Goal: Information Seeking & Learning: Check status

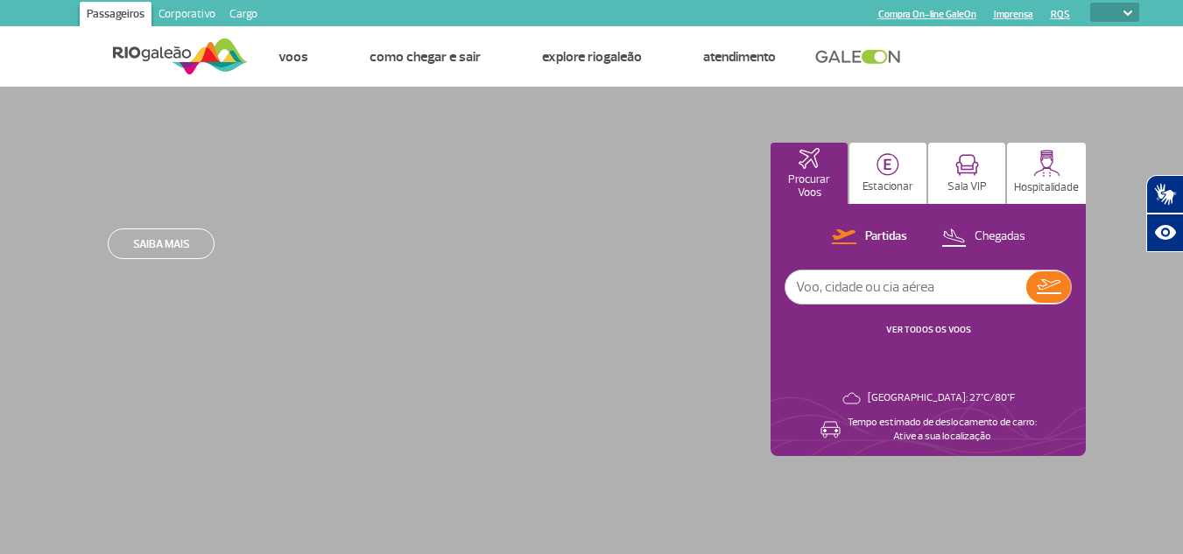
select select
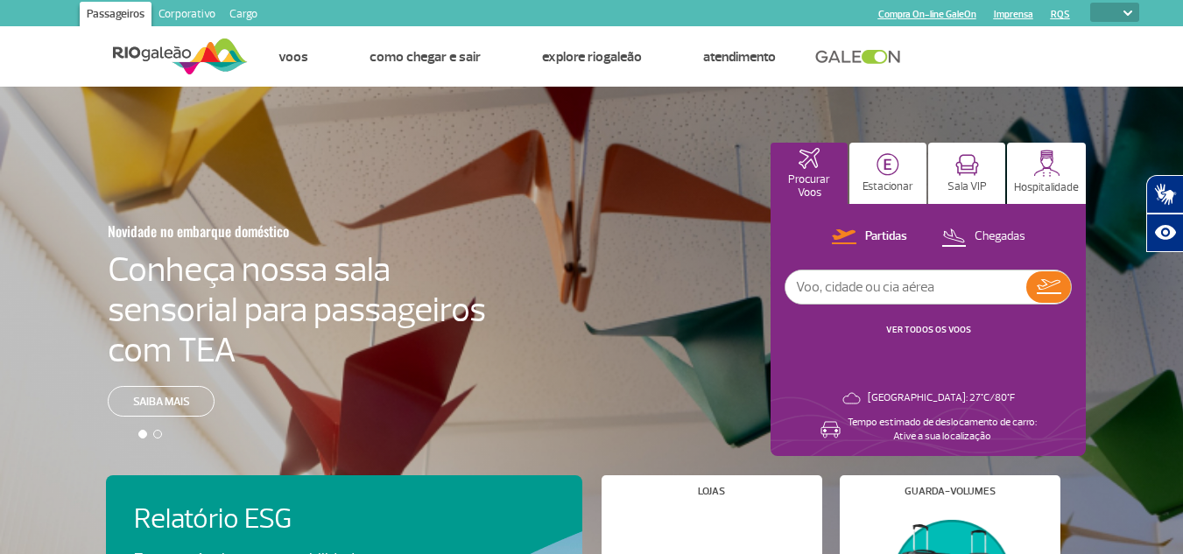
click at [929, 288] on input "text" at bounding box center [905, 287] width 241 height 33
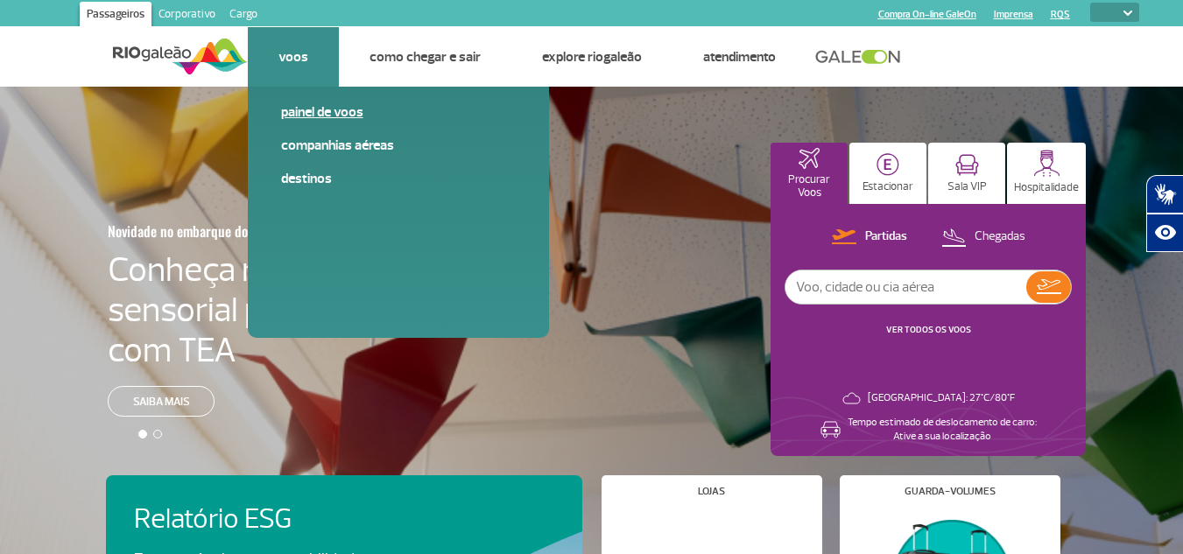
click at [331, 116] on link "Painel de voos" at bounding box center [398, 111] width 235 height 19
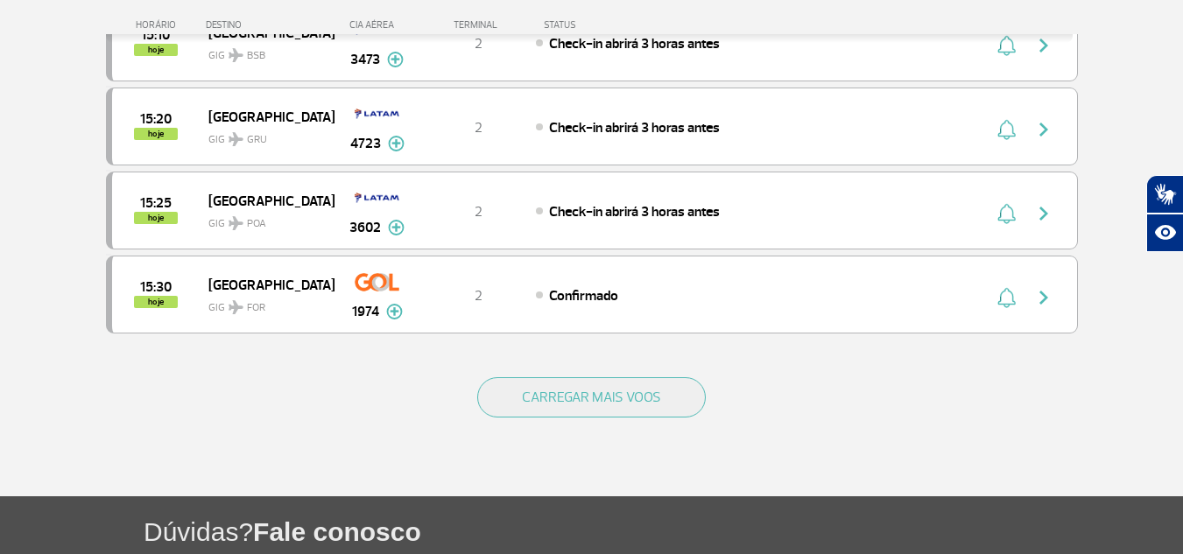
scroll to position [1630, 0]
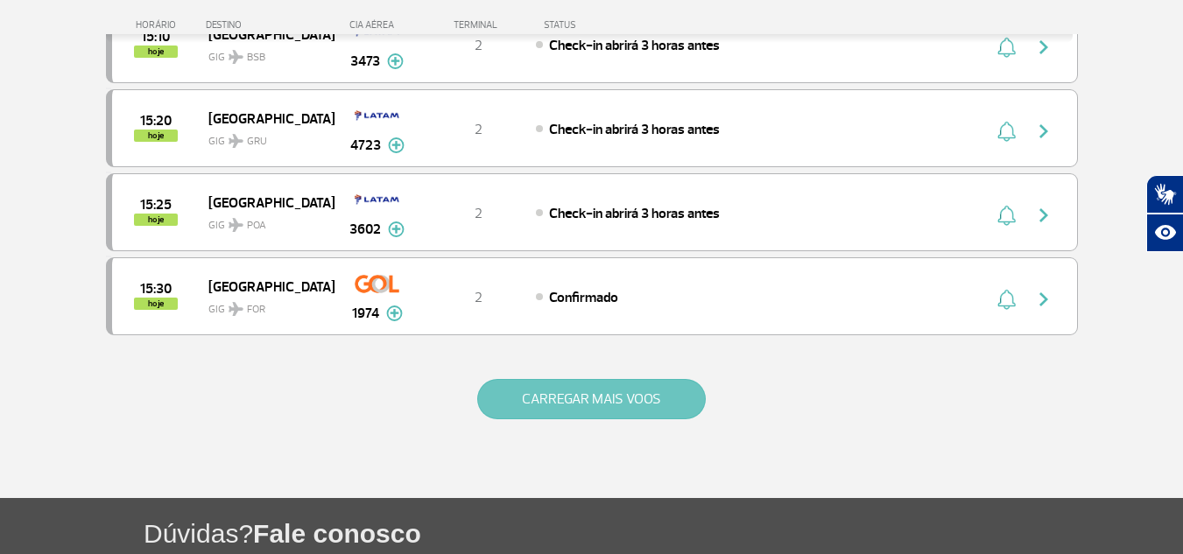
click at [650, 390] on button "CARREGAR MAIS VOOS" at bounding box center [591, 399] width 229 height 40
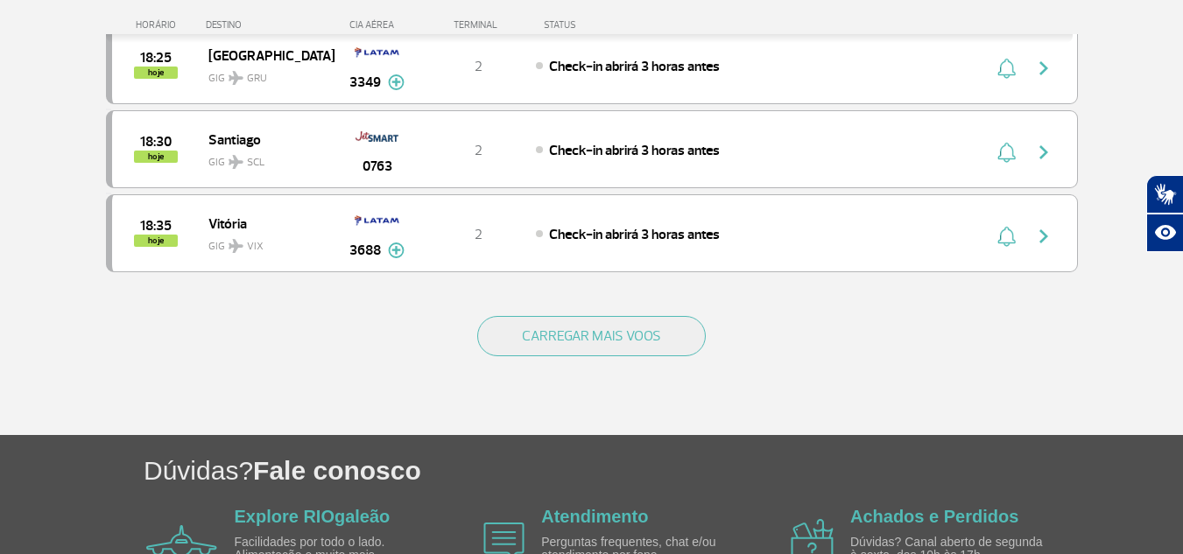
scroll to position [3381, 0]
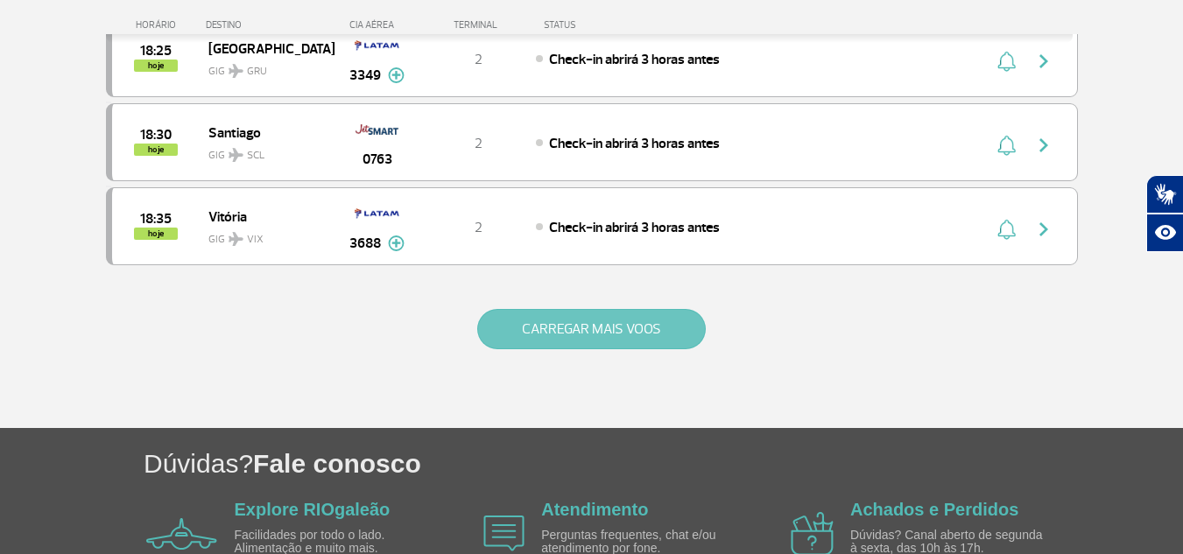
click at [599, 334] on button "CARREGAR MAIS VOOS" at bounding box center [591, 329] width 229 height 40
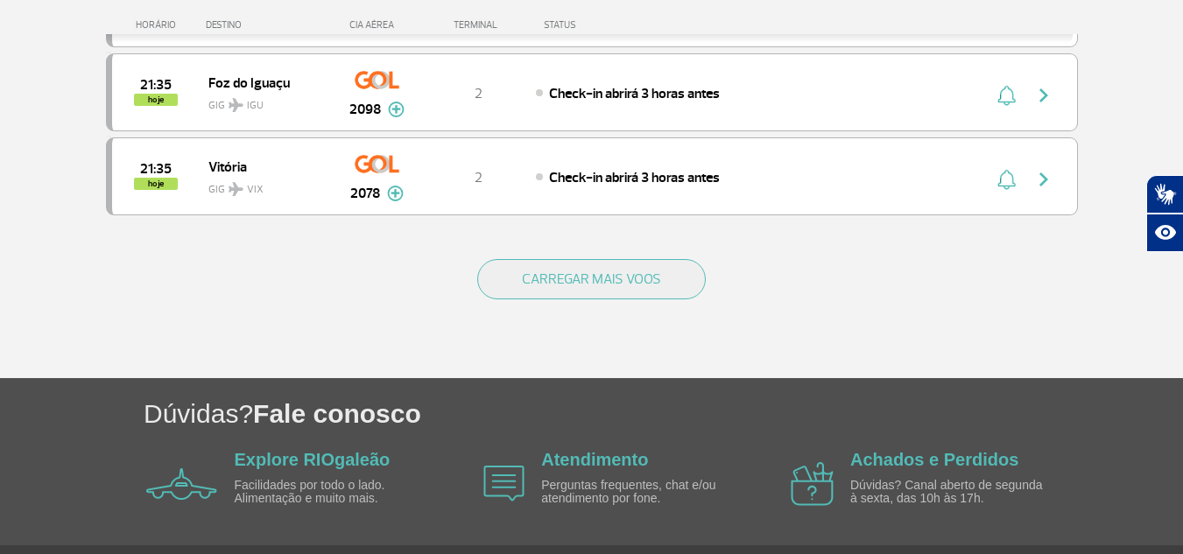
scroll to position [5132, 0]
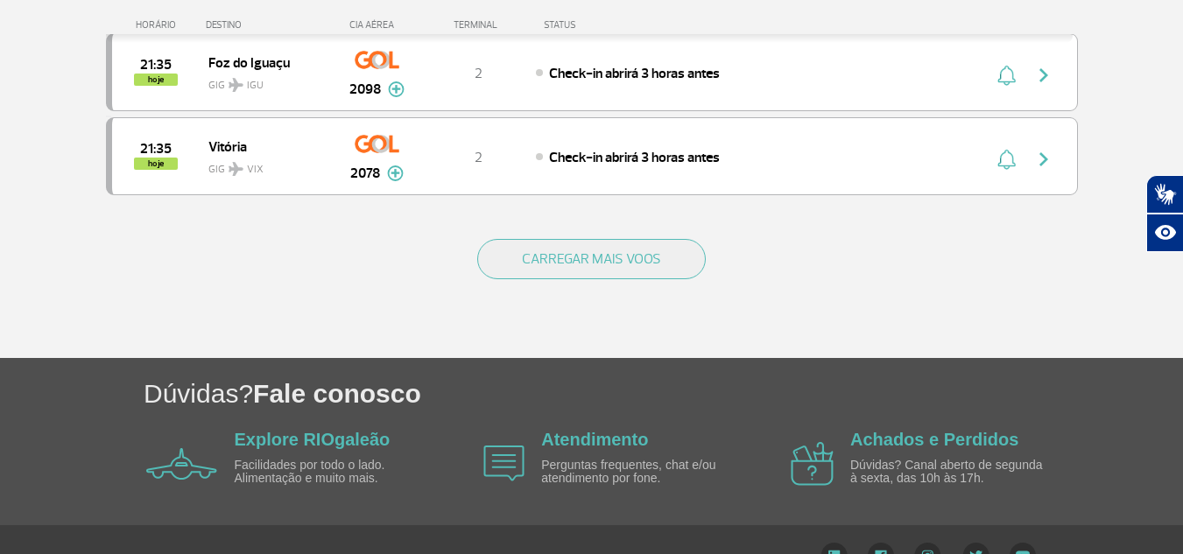
click at [591, 296] on div "CARREGAR MAIS VOOS" at bounding box center [592, 287] width 972 height 141
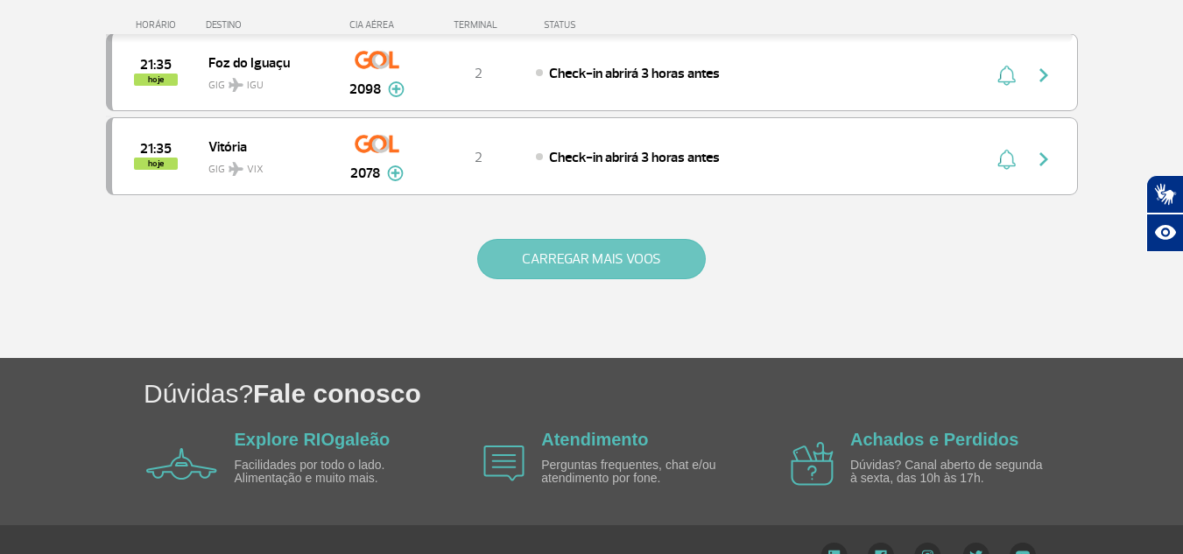
click at [577, 265] on button "CARREGAR MAIS VOOS" at bounding box center [591, 259] width 229 height 40
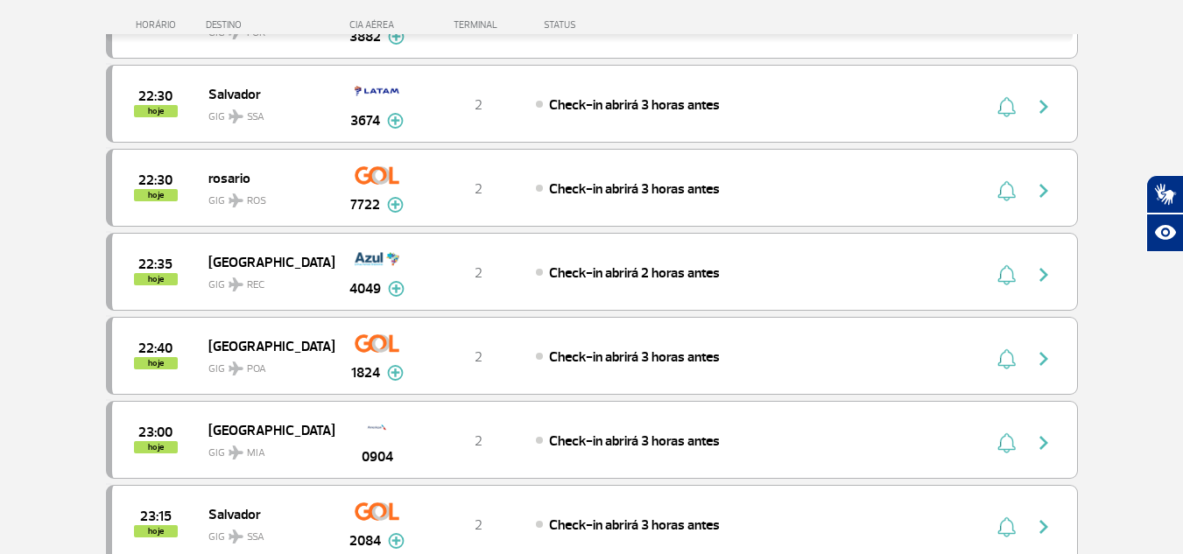
scroll to position [6848, 0]
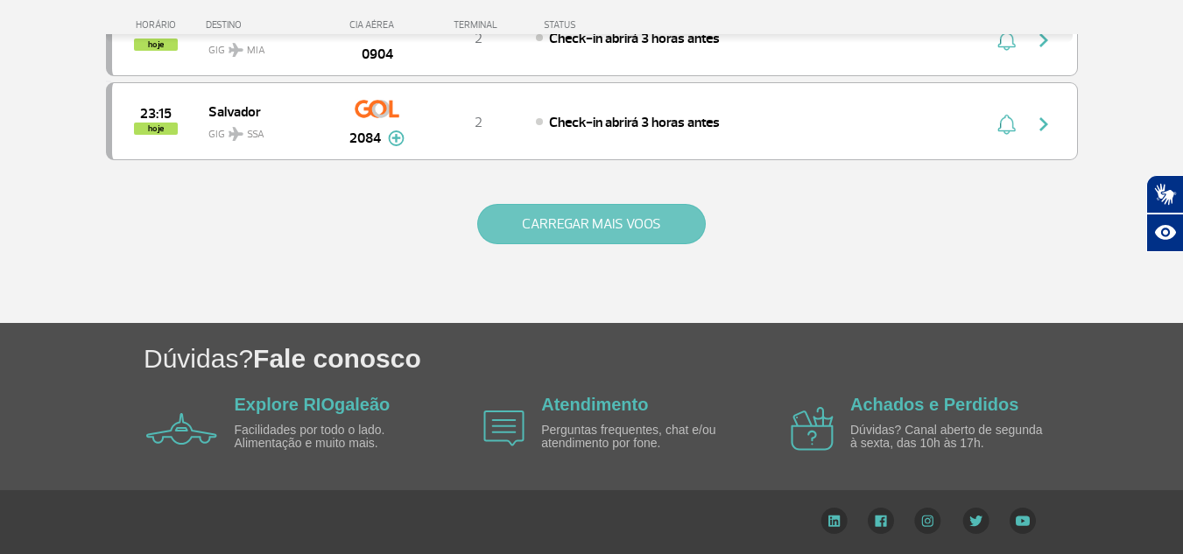
click at [595, 205] on button "CARREGAR MAIS VOOS" at bounding box center [591, 224] width 229 height 40
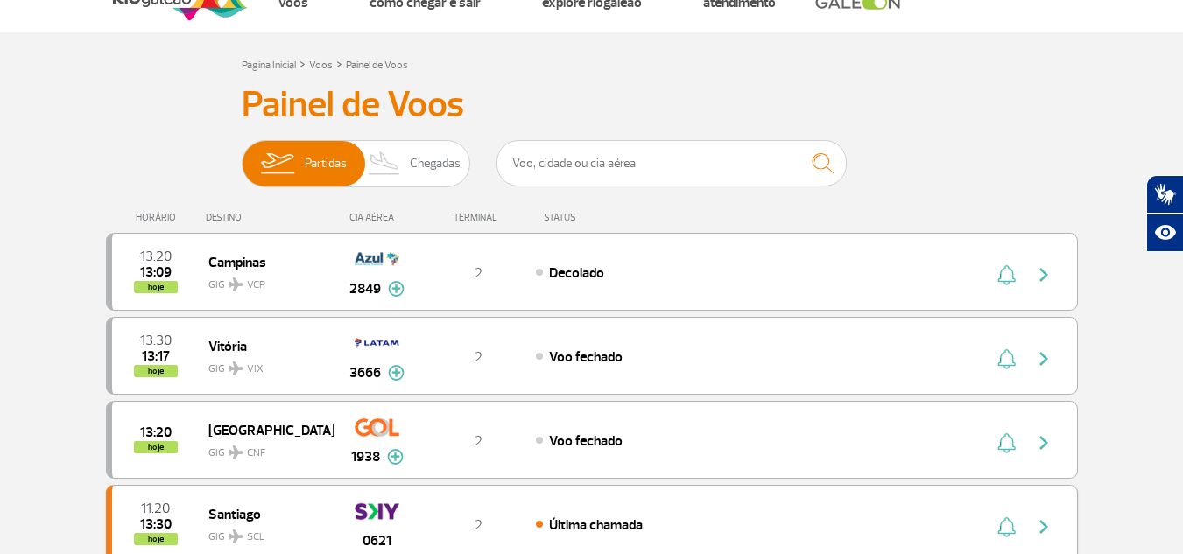
scroll to position [0, 0]
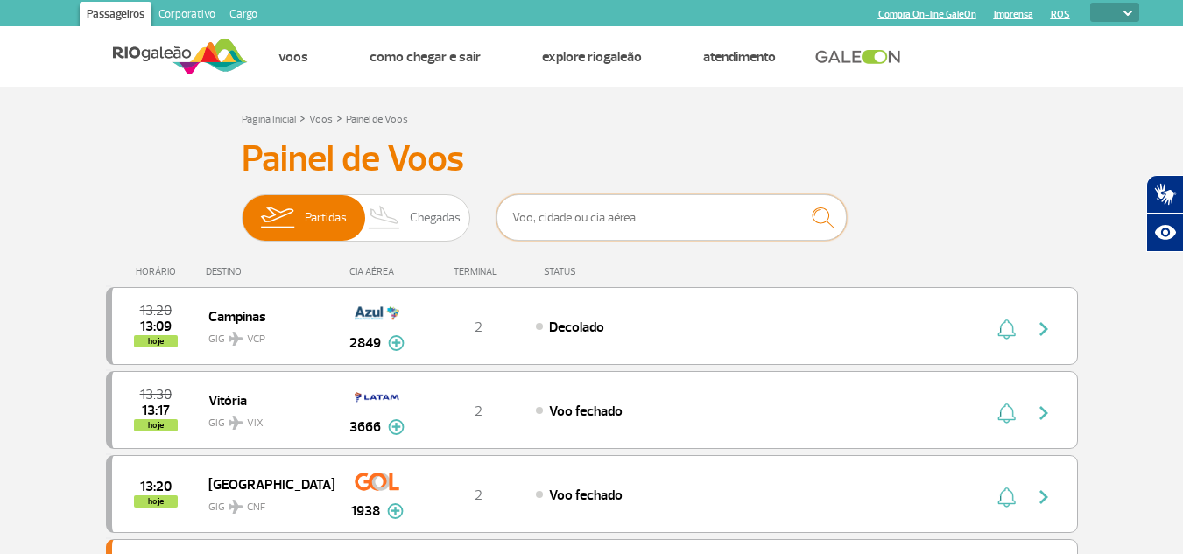
click at [564, 205] on input "text" at bounding box center [671, 217] width 350 height 46
click at [156, 267] on div "HORÁRIO" at bounding box center [158, 271] width 95 height 11
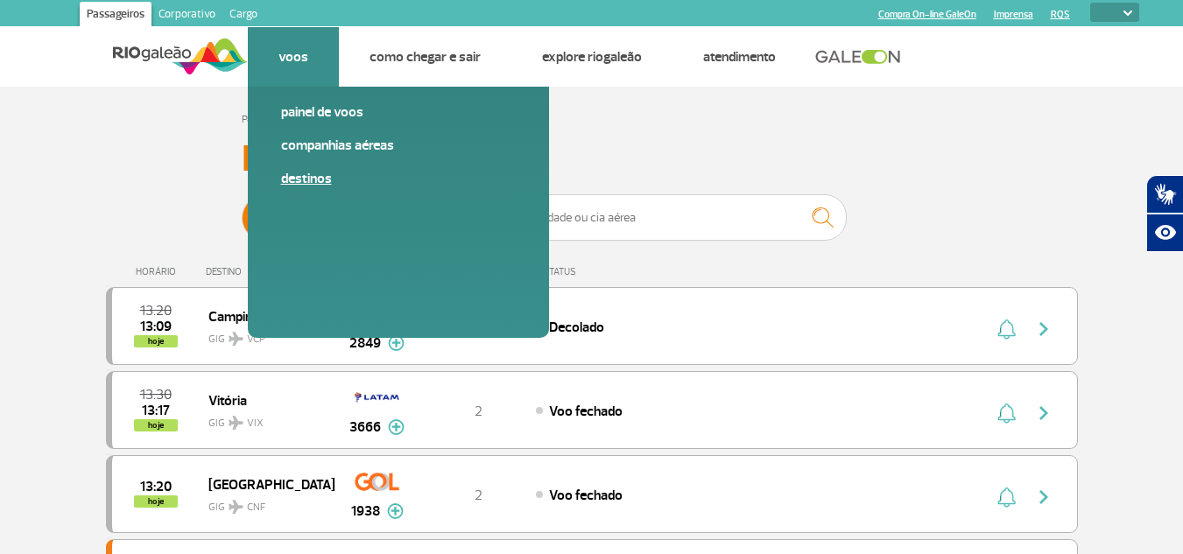
click at [309, 177] on link "Destinos" at bounding box center [398, 178] width 235 height 19
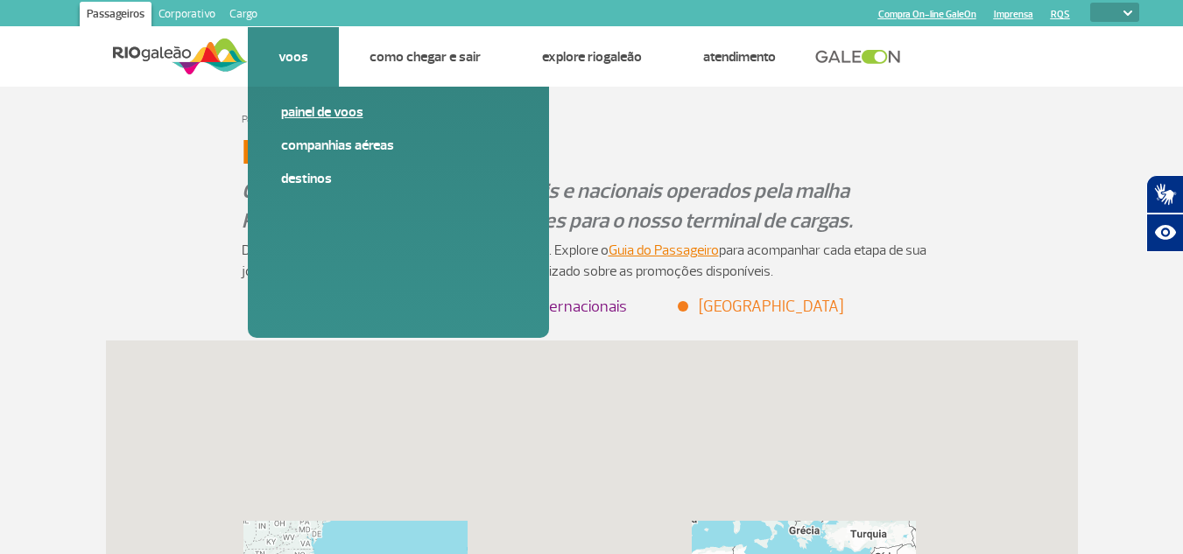
click at [327, 116] on link "Painel de voos" at bounding box center [398, 111] width 235 height 19
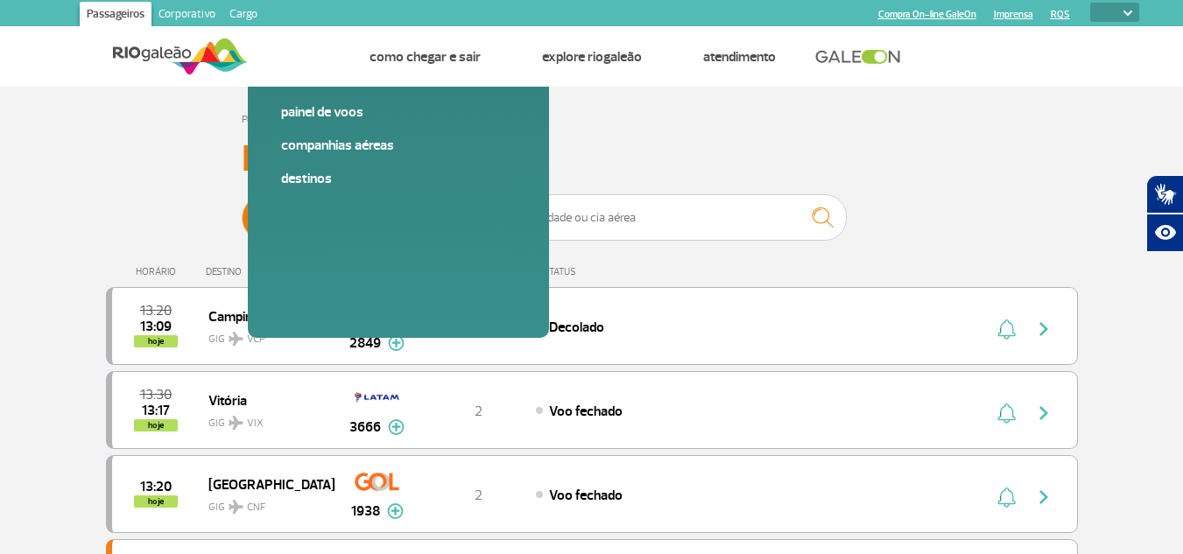
click at [178, 53] on img at bounding box center [180, 56] width 135 height 43
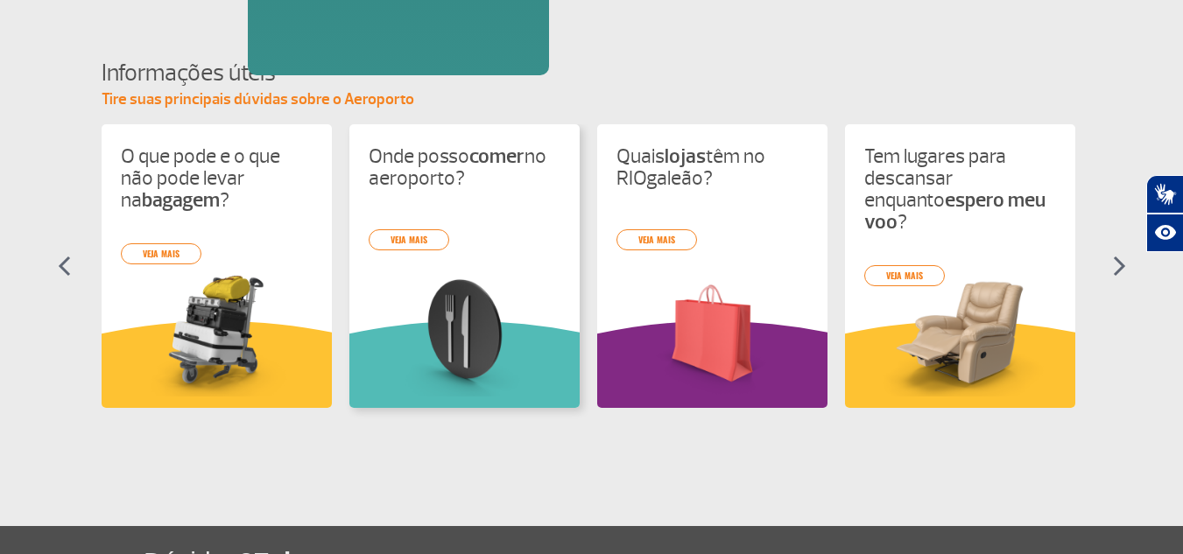
scroll to position [939, 0]
